Goal: Task Accomplishment & Management: Complete application form

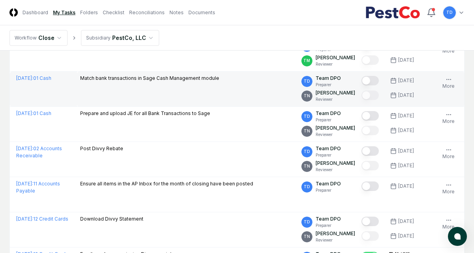
scroll to position [9, 0]
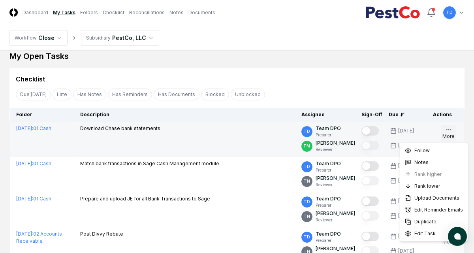
click at [450, 132] on icon "button" at bounding box center [449, 129] width 6 height 6
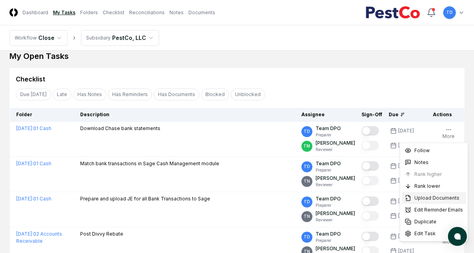
click at [422, 200] on span "Upload Documents" at bounding box center [436, 197] width 45 height 7
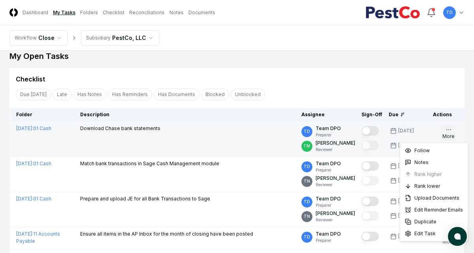
click at [452, 130] on icon "button" at bounding box center [449, 129] width 6 height 6
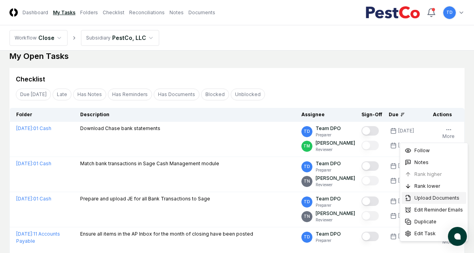
click at [424, 196] on span "Upload Documents" at bounding box center [436, 197] width 45 height 7
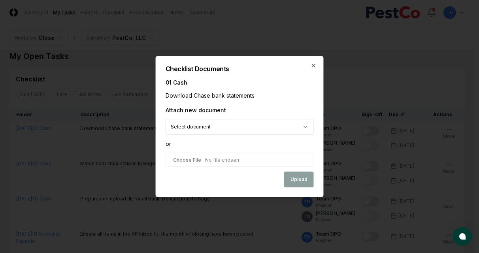
click at [192, 160] on input "file" at bounding box center [239, 159] width 148 height 14
type input "**********"
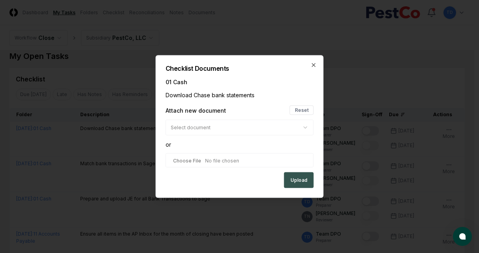
click at [293, 180] on button "Upload" at bounding box center [299, 180] width 30 height 16
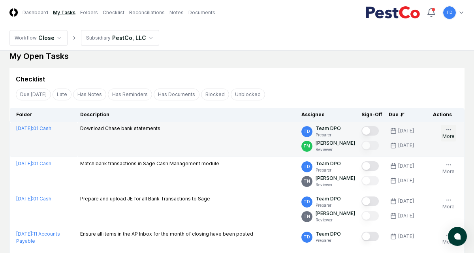
click at [451, 130] on icon "button" at bounding box center [449, 129] width 6 height 6
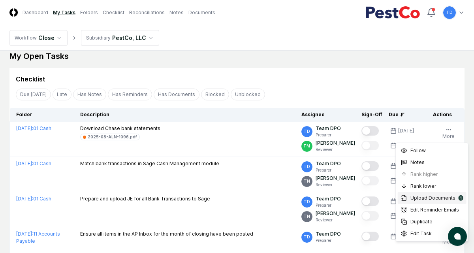
click at [422, 197] on span "Upload Documents" at bounding box center [432, 197] width 45 height 7
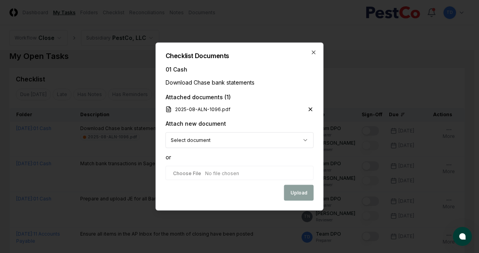
click at [209, 172] on input "file" at bounding box center [239, 173] width 148 height 14
type input "**********"
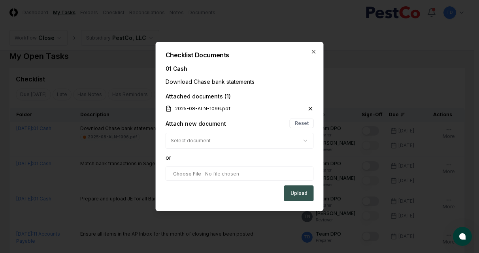
click at [295, 194] on button "Upload" at bounding box center [299, 193] width 30 height 16
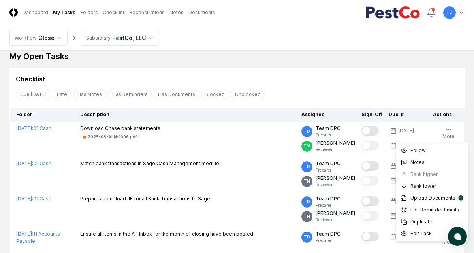
click at [449, 131] on icon "button" at bounding box center [449, 129] width 6 height 6
click at [424, 198] on span "Upload Documents" at bounding box center [432, 197] width 45 height 7
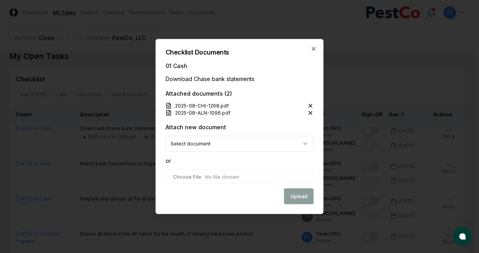
click at [240, 173] on input "file" at bounding box center [239, 176] width 148 height 14
type input "**********"
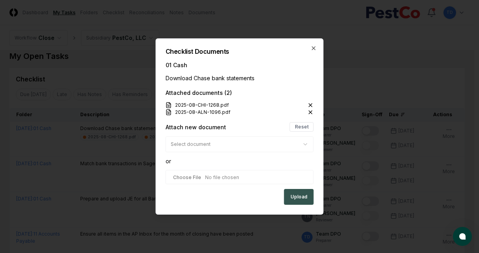
click at [284, 190] on button "Upload" at bounding box center [299, 197] width 30 height 16
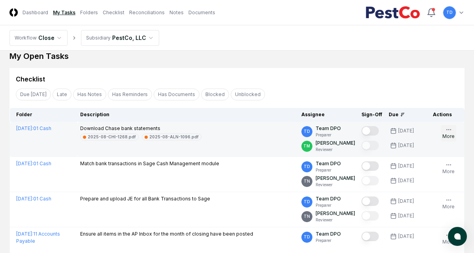
click at [455, 136] on button "More" at bounding box center [448, 133] width 15 height 17
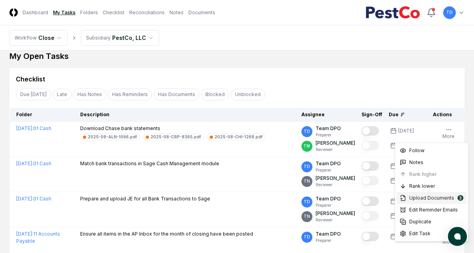
click at [418, 199] on span "Upload Documents" at bounding box center [431, 197] width 45 height 7
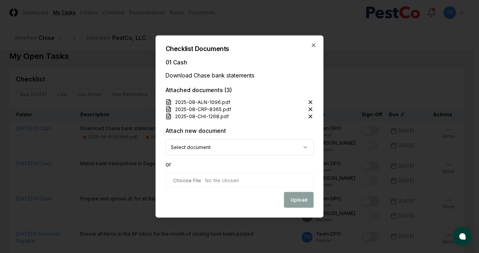
click at [226, 177] on input "file" at bounding box center [239, 180] width 148 height 14
type input "**********"
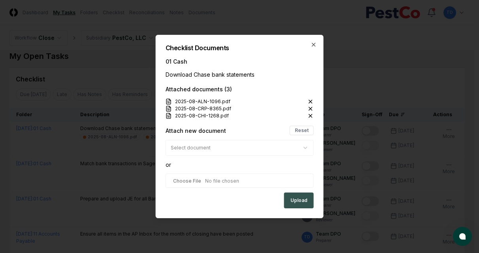
click at [293, 201] on button "Upload" at bounding box center [299, 200] width 30 height 16
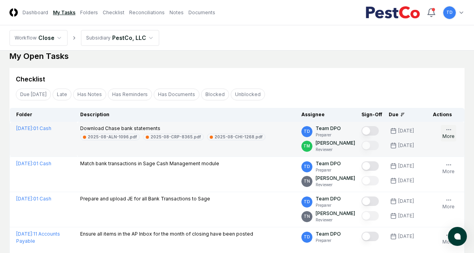
click at [451, 131] on icon "button" at bounding box center [449, 129] width 6 height 6
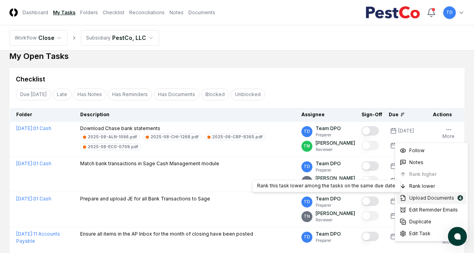
click at [414, 201] on div "Upload Documents 4" at bounding box center [432, 198] width 70 height 12
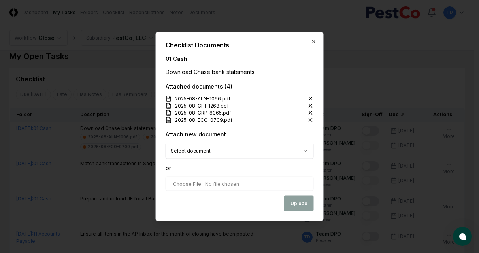
click at [246, 182] on input "file" at bounding box center [239, 184] width 148 height 14
type input "**********"
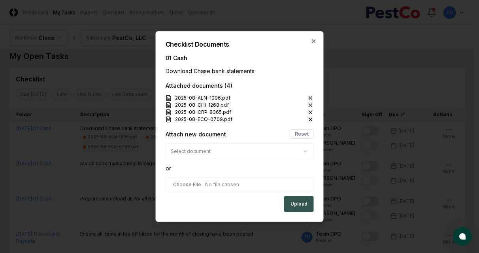
click at [300, 203] on button "Upload" at bounding box center [299, 204] width 30 height 16
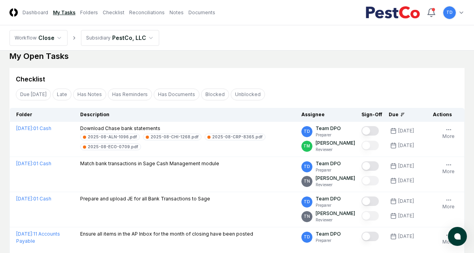
click at [446, 129] on icon "button" at bounding box center [449, 129] width 6 height 6
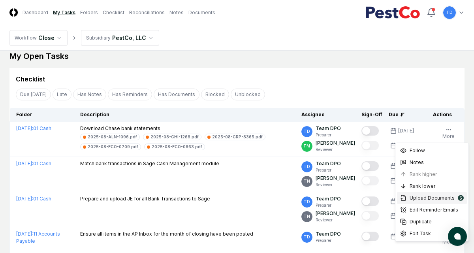
click at [433, 199] on span "Upload Documents" at bounding box center [432, 197] width 45 height 7
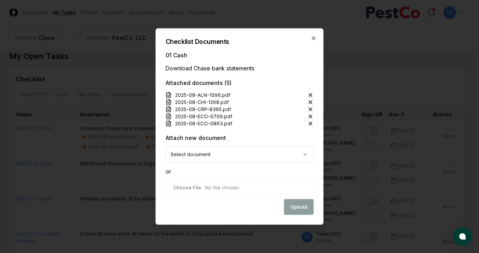
click at [237, 184] on input "file" at bounding box center [239, 187] width 148 height 14
type input "**********"
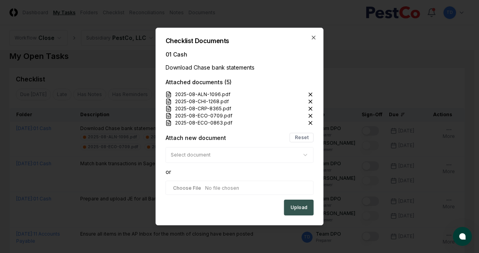
click at [288, 207] on button "Upload" at bounding box center [299, 207] width 30 height 16
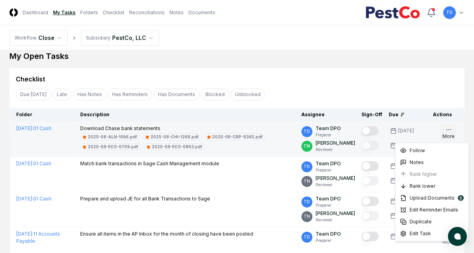
click at [450, 126] on icon "button" at bounding box center [449, 129] width 6 height 6
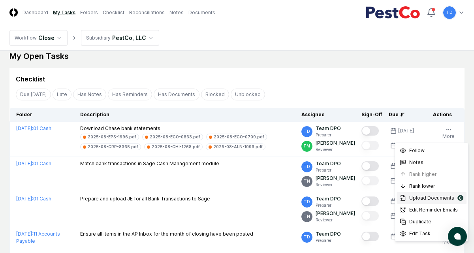
click at [421, 197] on span "Upload Documents" at bounding box center [431, 197] width 45 height 7
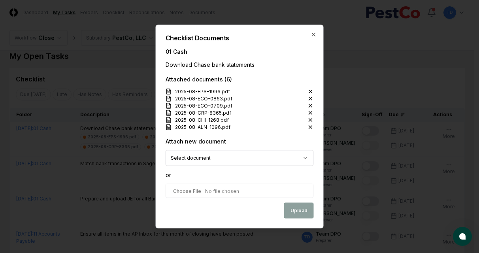
click at [252, 194] on input "file" at bounding box center [239, 191] width 148 height 14
type input "**********"
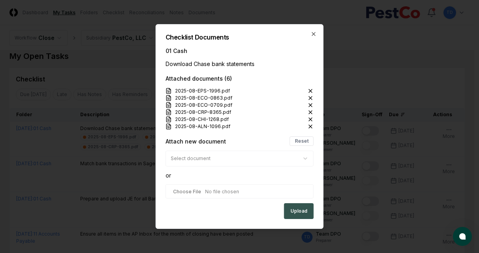
click at [293, 213] on button "Upload" at bounding box center [299, 211] width 30 height 16
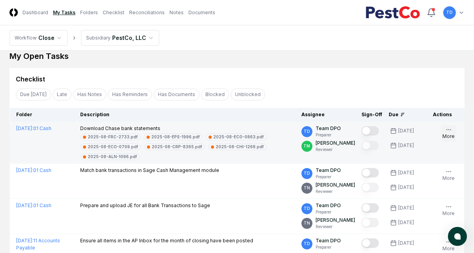
click at [448, 131] on icon "button" at bounding box center [449, 129] width 6 height 6
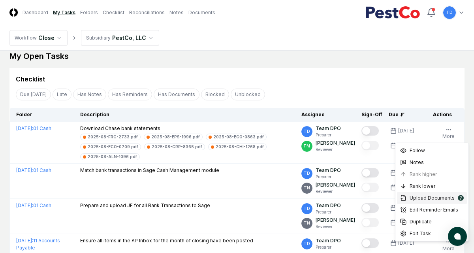
click at [416, 199] on span "Upload Documents" at bounding box center [432, 197] width 45 height 7
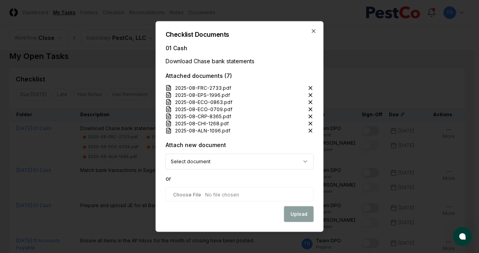
click at [218, 196] on input "file" at bounding box center [239, 194] width 148 height 14
type input "**********"
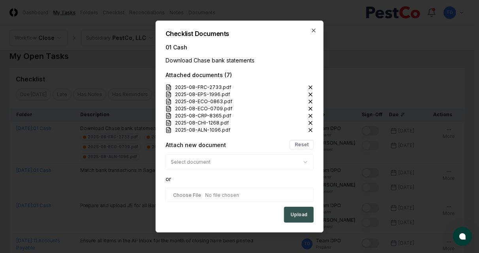
click at [295, 212] on button "Upload" at bounding box center [299, 215] width 30 height 16
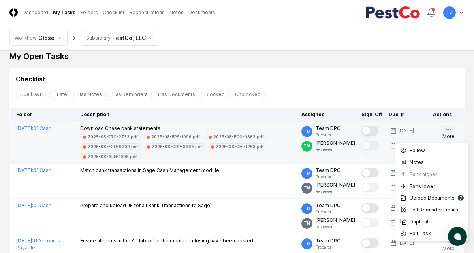
click at [444, 136] on button "More" at bounding box center [448, 133] width 15 height 17
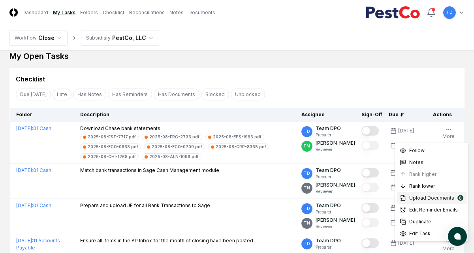
click at [424, 197] on span "Upload Documents" at bounding box center [431, 197] width 45 height 7
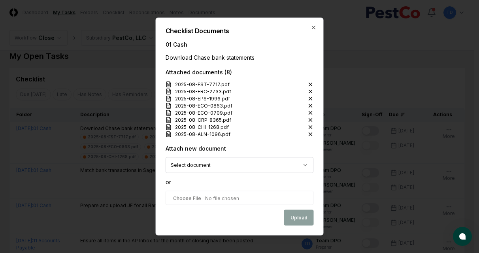
click at [206, 194] on input "file" at bounding box center [239, 198] width 148 height 14
type input "**********"
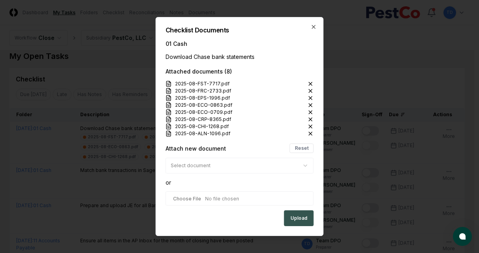
click at [289, 216] on button "Upload" at bounding box center [299, 218] width 30 height 16
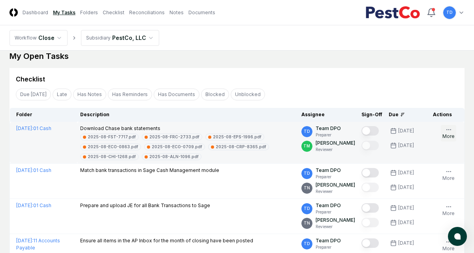
click at [444, 133] on button "More" at bounding box center [448, 133] width 15 height 17
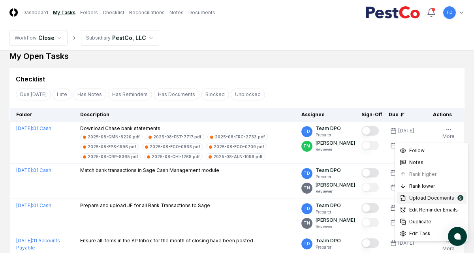
click at [422, 197] on span "Upload Documents" at bounding box center [431, 197] width 45 height 7
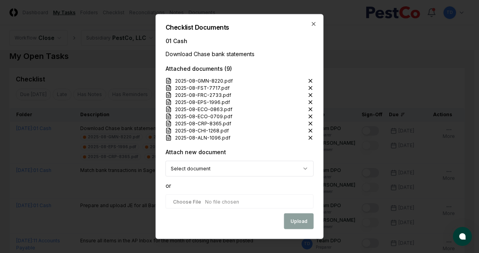
click at [219, 193] on div "**********" at bounding box center [239, 181] width 148 height 66
click at [222, 197] on input "file" at bounding box center [239, 201] width 148 height 14
type input "**********"
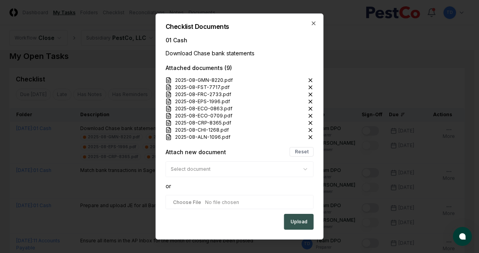
click at [294, 220] on button "Upload" at bounding box center [299, 222] width 30 height 16
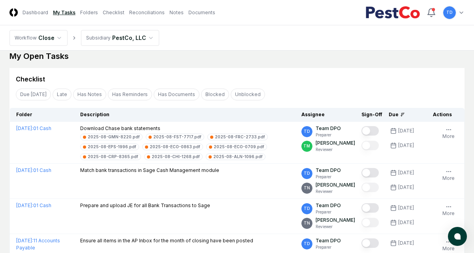
click at [446, 137] on button "More" at bounding box center [448, 133] width 15 height 17
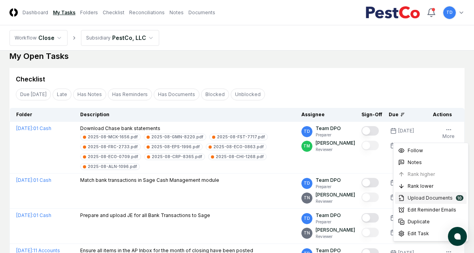
click at [422, 199] on span "Upload Documents" at bounding box center [430, 197] width 45 height 7
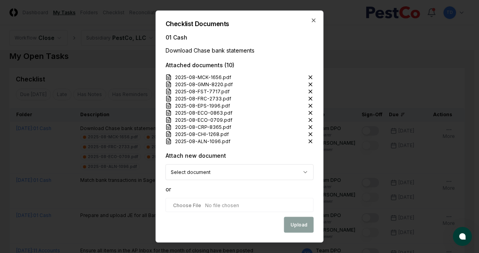
click at [213, 206] on input "file" at bounding box center [239, 205] width 148 height 14
type input "**********"
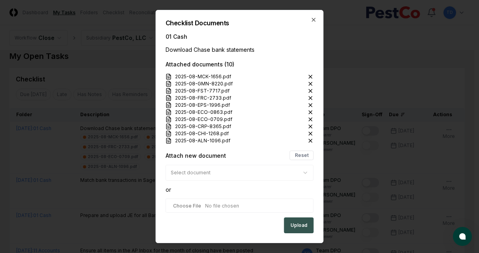
click at [289, 223] on button "Upload" at bounding box center [299, 225] width 30 height 16
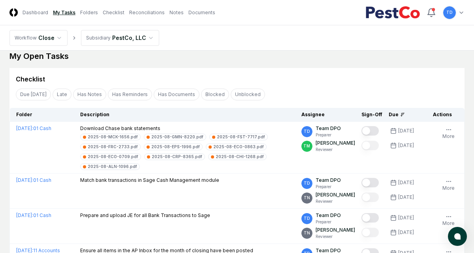
click at [450, 130] on icon "button" at bounding box center [449, 129] width 6 height 6
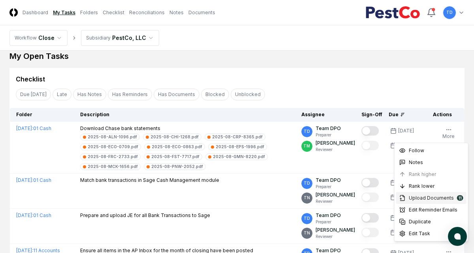
click at [432, 196] on span "Upload Documents" at bounding box center [431, 197] width 45 height 7
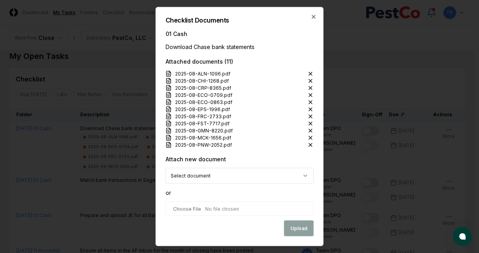
click at [218, 205] on input "file" at bounding box center [239, 208] width 148 height 14
type input "**********"
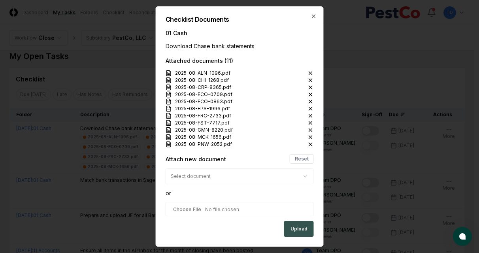
click at [294, 227] on button "Upload" at bounding box center [299, 229] width 30 height 16
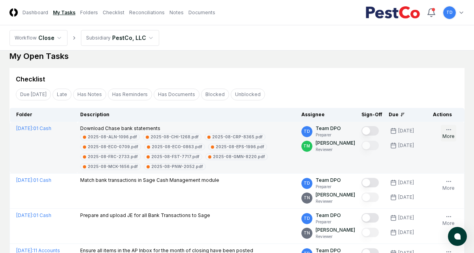
click at [446, 134] on button "More" at bounding box center [448, 133] width 15 height 17
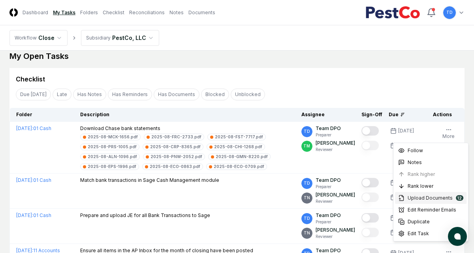
click at [417, 198] on span "Upload Documents" at bounding box center [430, 197] width 45 height 7
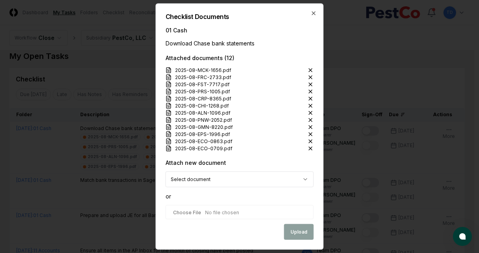
click at [239, 212] on input "file" at bounding box center [239, 212] width 148 height 14
type input "**********"
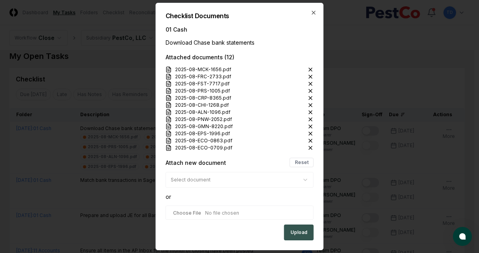
click at [302, 235] on button "Upload" at bounding box center [299, 232] width 30 height 16
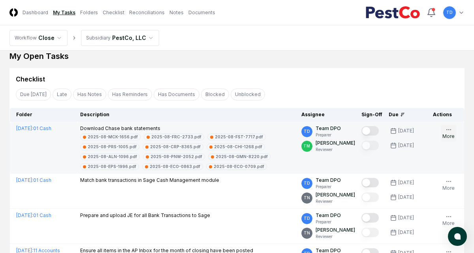
click at [452, 130] on button "More" at bounding box center [448, 133] width 15 height 17
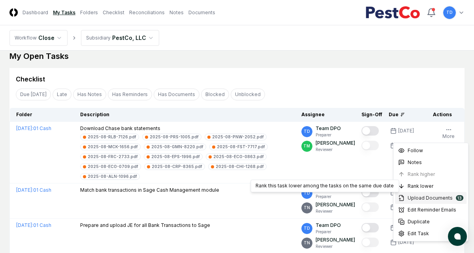
click at [422, 199] on span "Upload Documents" at bounding box center [430, 197] width 45 height 7
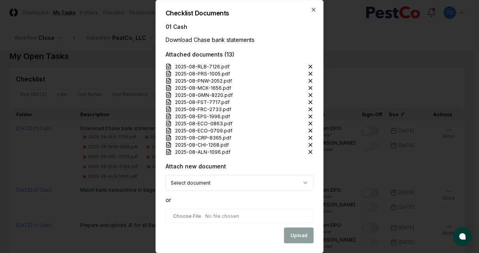
click at [226, 214] on input "file" at bounding box center [239, 216] width 148 height 14
type input "**********"
click at [292, 239] on button "Upload" at bounding box center [299, 236] width 30 height 16
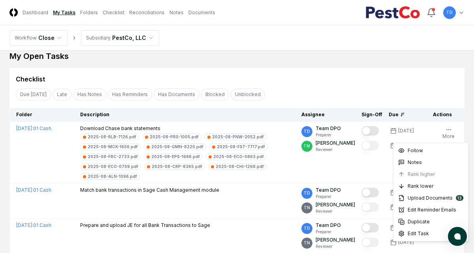
click at [452, 133] on button "More" at bounding box center [448, 133] width 15 height 17
click at [423, 197] on span "Upload Documents" at bounding box center [430, 197] width 45 height 7
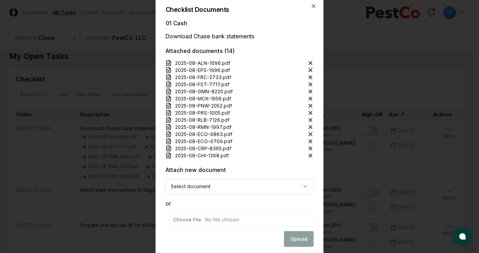
click at [216, 222] on input "file" at bounding box center [239, 219] width 148 height 14
type input "**********"
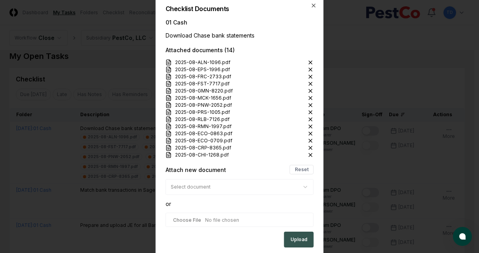
click at [297, 243] on button "Upload" at bounding box center [299, 239] width 30 height 16
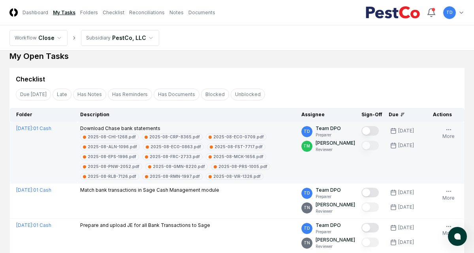
click at [374, 127] on button "Mark complete" at bounding box center [369, 130] width 17 height 9
click at [263, 153] on div "2025-08-CHI-1268.pdf 2025-08-CRP-8365.pdf 2025-08-ECO-0709.pdf 2025-08-ALN-1096…" at bounding box center [187, 157] width 215 height 46
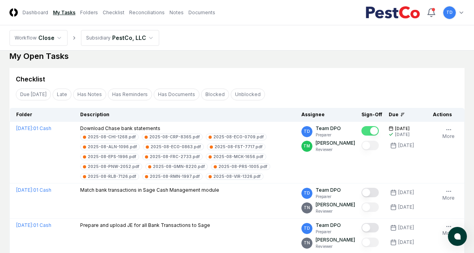
click at [220, 77] on div "Checklist" at bounding box center [237, 78] width 442 height 9
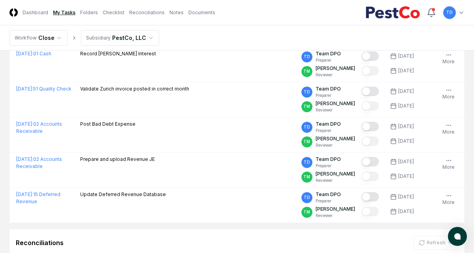
scroll to position [239, 0]
